Goal: Transaction & Acquisition: Subscribe to service/newsletter

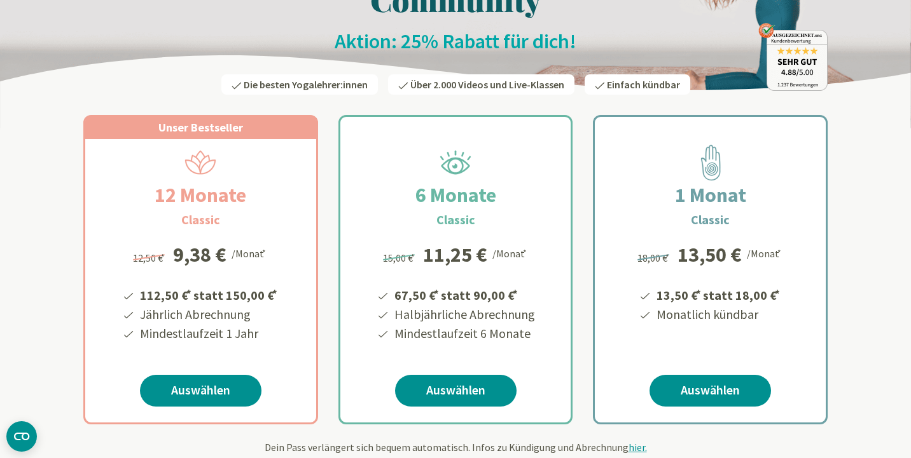
scroll to position [153, 0]
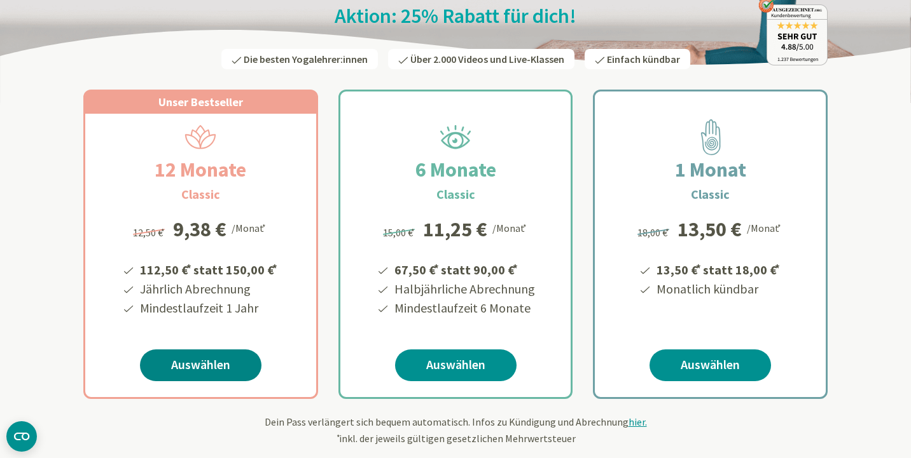
click at [203, 361] on link "Auswählen" at bounding box center [200, 366] width 121 height 32
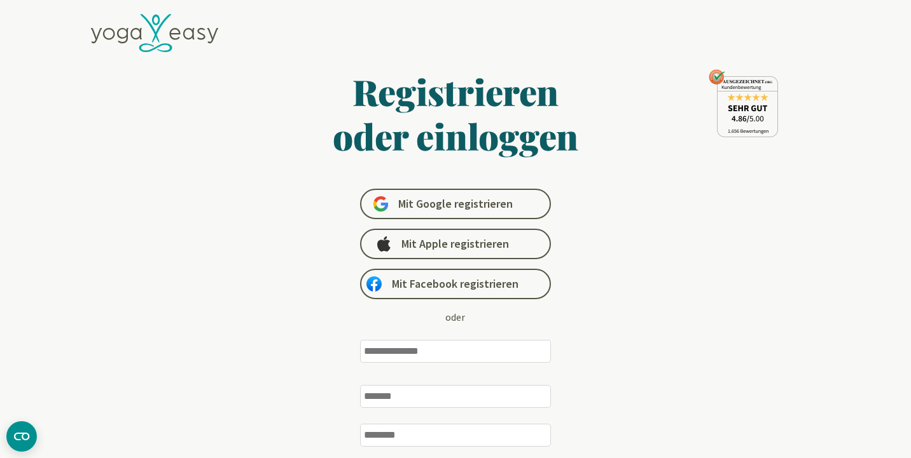
click at [462, 349] on input "email" at bounding box center [455, 351] width 191 height 23
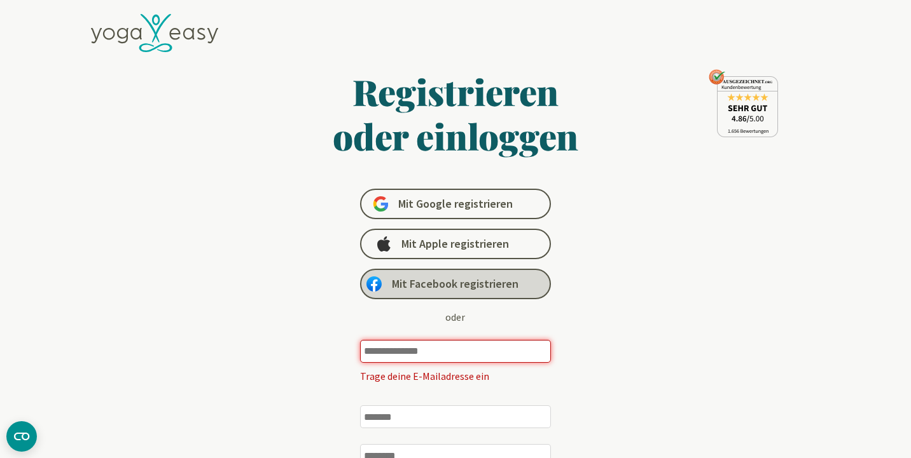
click at [485, 286] on span "Mit Facebook registrieren" at bounding box center [455, 284] width 127 height 15
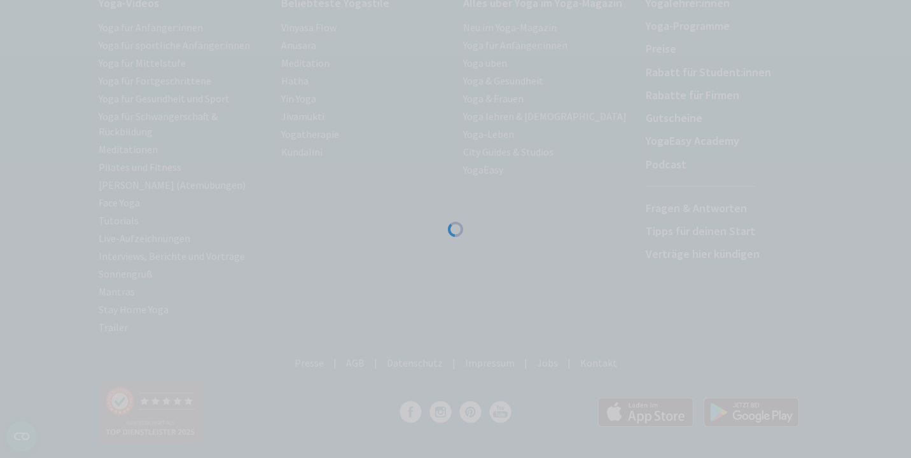
scroll to position [226, 0]
